Goal: Information Seeking & Learning: Learn about a topic

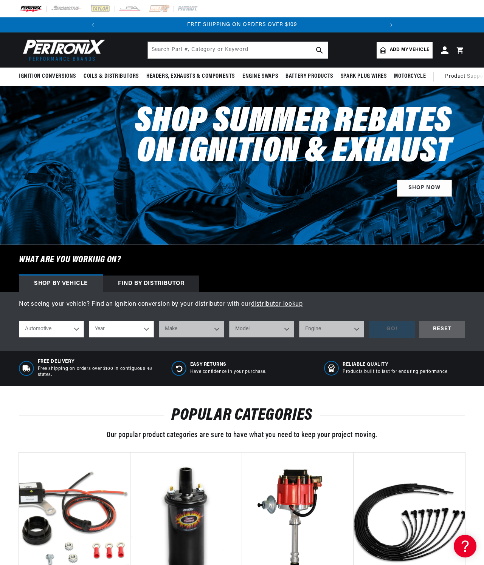
scroll to position [0, 366]
click at [268, 59] on input "text" at bounding box center [238, 50] width 180 height 17
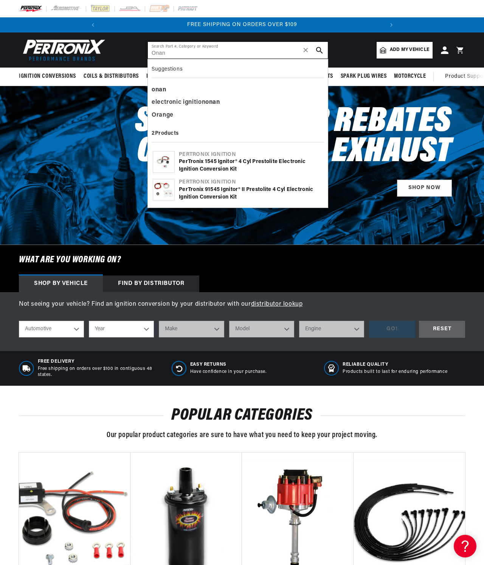
type input "Onan"
click at [192, 109] on div "electronic ignition onan" at bounding box center [237, 102] width 172 height 13
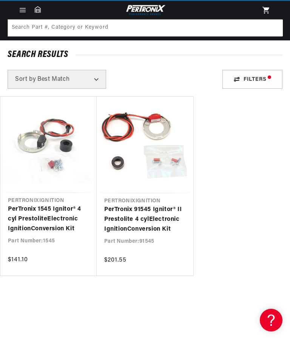
scroll to position [19, 0]
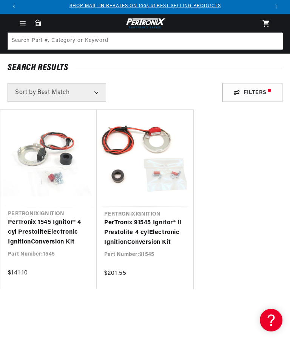
click at [60, 218] on link "PerTronix 1545 Ignitor® 4 cyl Prestolite Electronic Ignition Conversion Kit" at bounding box center [48, 232] width 81 height 29
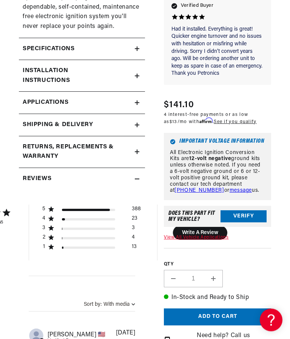
scroll to position [756, 0]
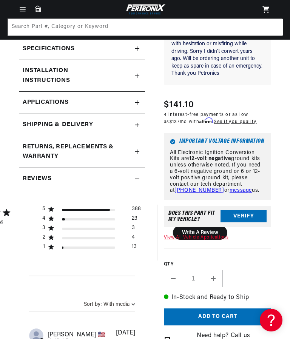
click at [138, 60] on summary "Installation instructions" at bounding box center [82, 75] width 126 height 31
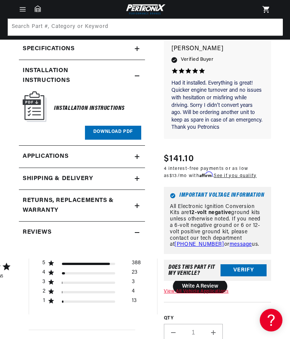
click at [43, 91] on img at bounding box center [35, 106] width 24 height 31
click at [116, 126] on link "Download PDF" at bounding box center [113, 133] width 56 height 14
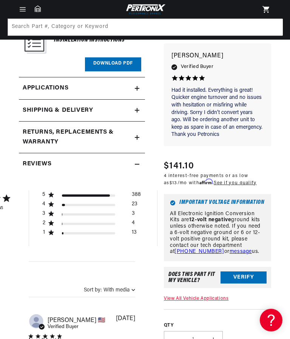
scroll to position [804, 0]
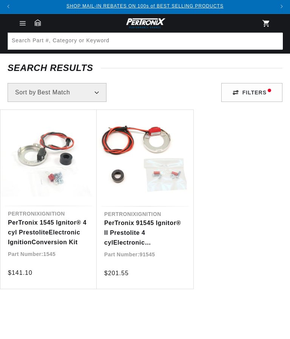
scroll to position [19, 0]
click at [132, 229] on link "PerTronix 91545 Ignitor® II Prestolite 4 cyl Electronic Ignition Conversion Kit" at bounding box center [145, 232] width 82 height 29
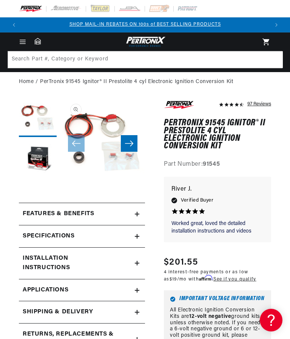
click at [126, 139] on button "Slide right" at bounding box center [129, 143] width 17 height 17
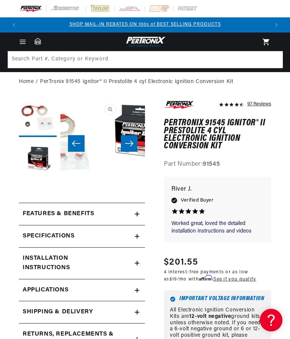
click at [126, 145] on icon "Slide right" at bounding box center [129, 144] width 9 height 8
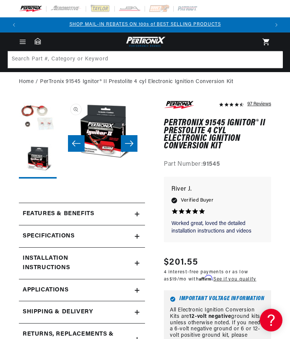
click at [60, 164] on button "Open media 2 in modal" at bounding box center [60, 164] width 0 height 0
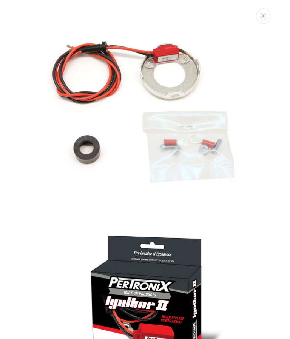
scroll to position [0, 0]
